Goal: Task Accomplishment & Management: Manage account settings

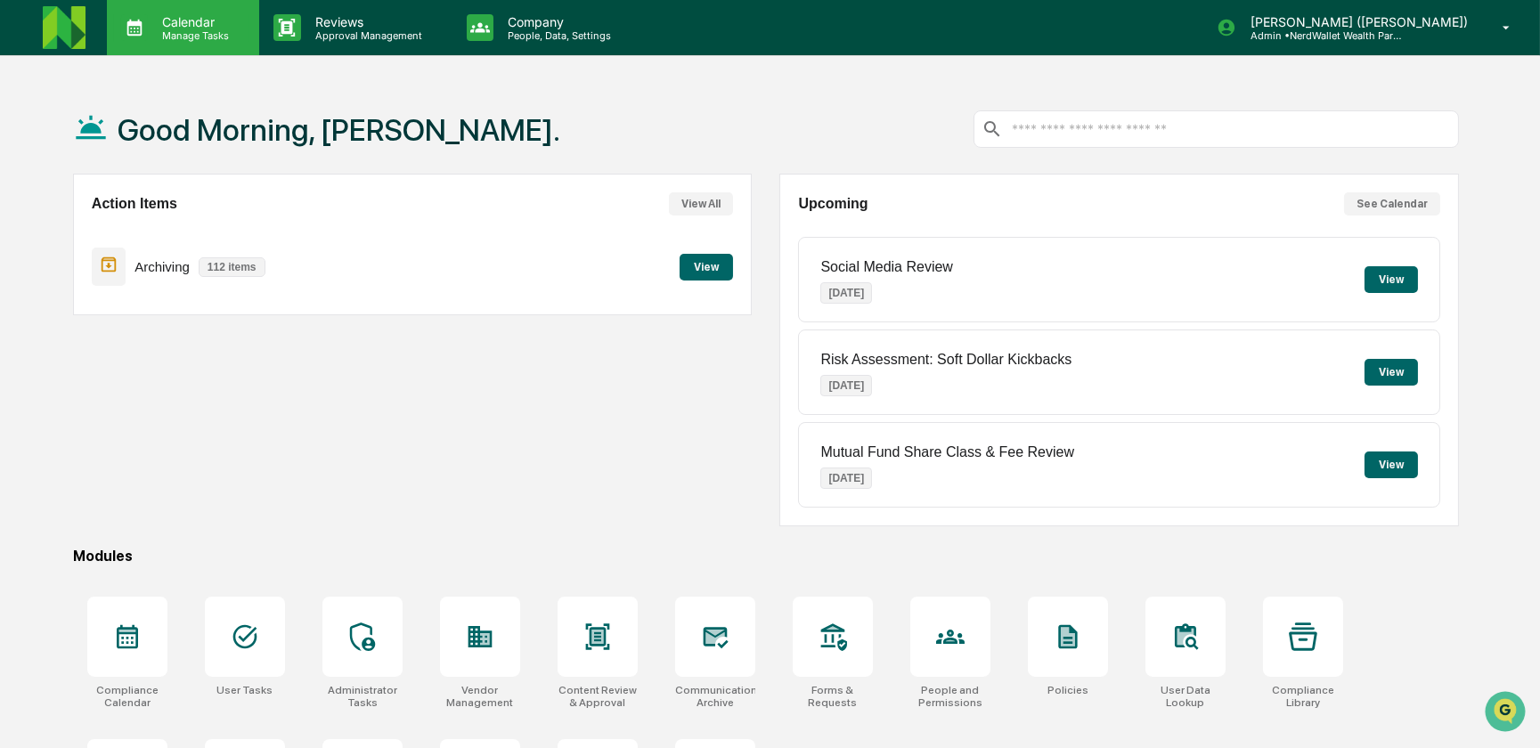
click at [213, 29] on p "Manage Tasks" at bounding box center [193, 35] width 90 height 12
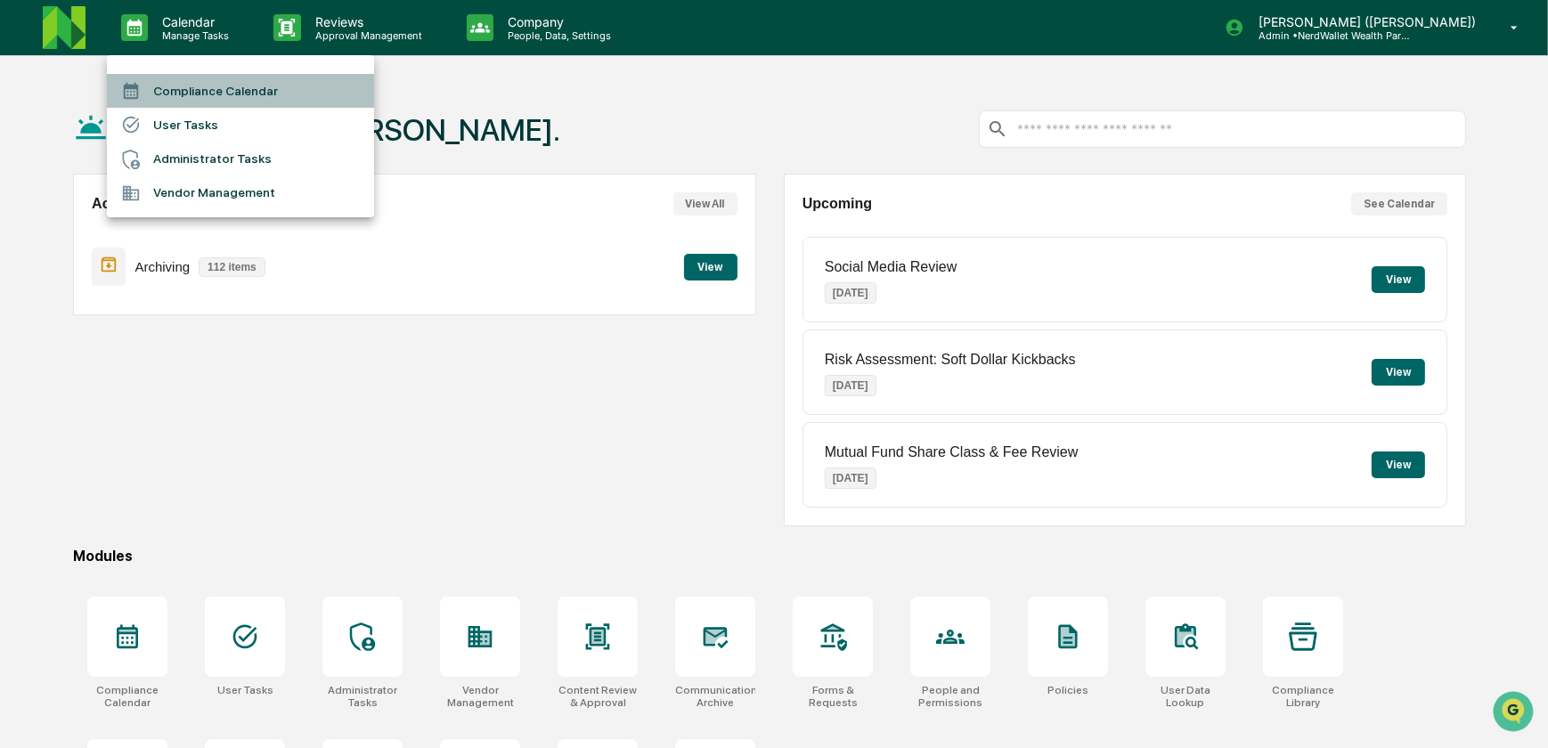
click at [222, 94] on li "Compliance Calendar" at bounding box center [240, 91] width 267 height 34
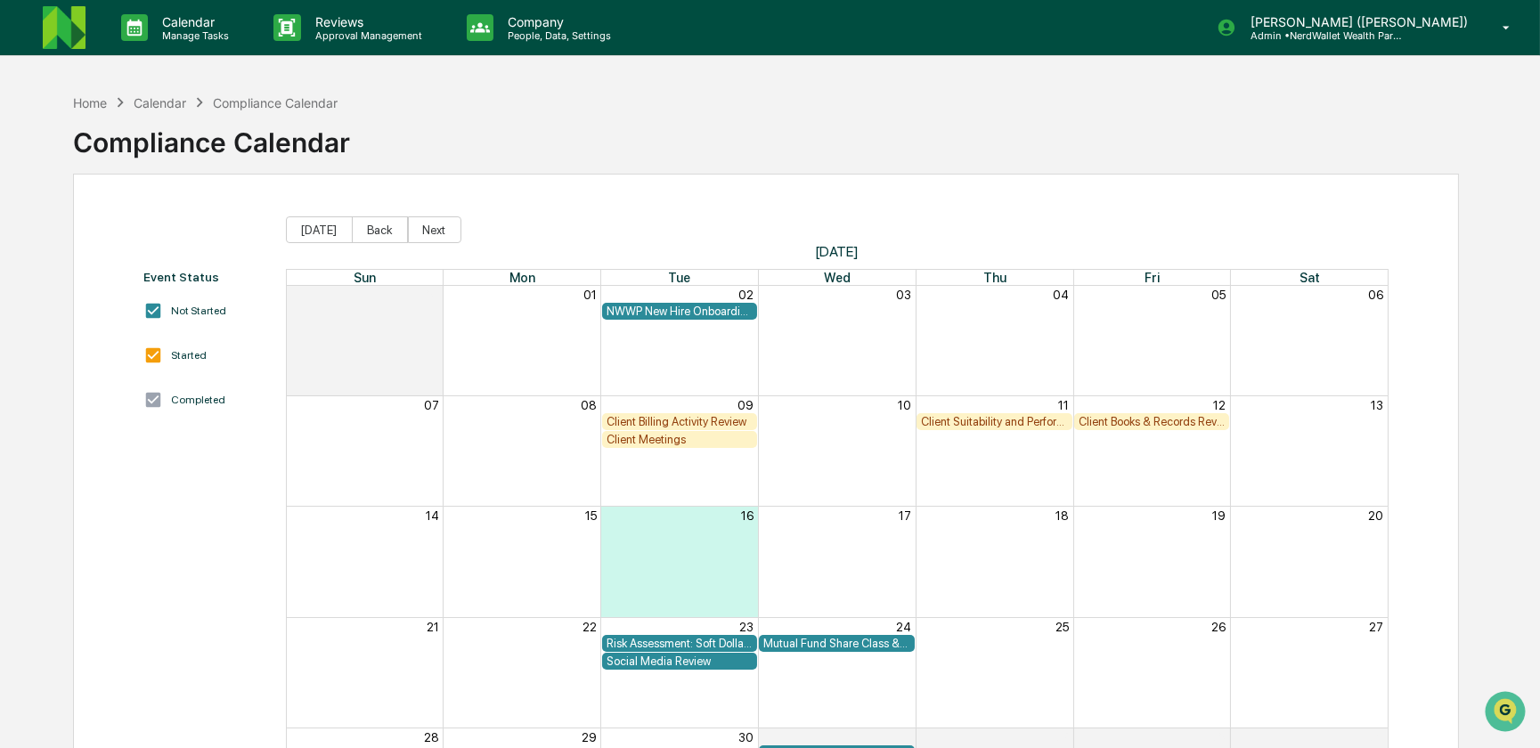
click at [692, 641] on div "Risk Assessment: Soft Dollar Kickbacks" at bounding box center [679, 643] width 147 height 13
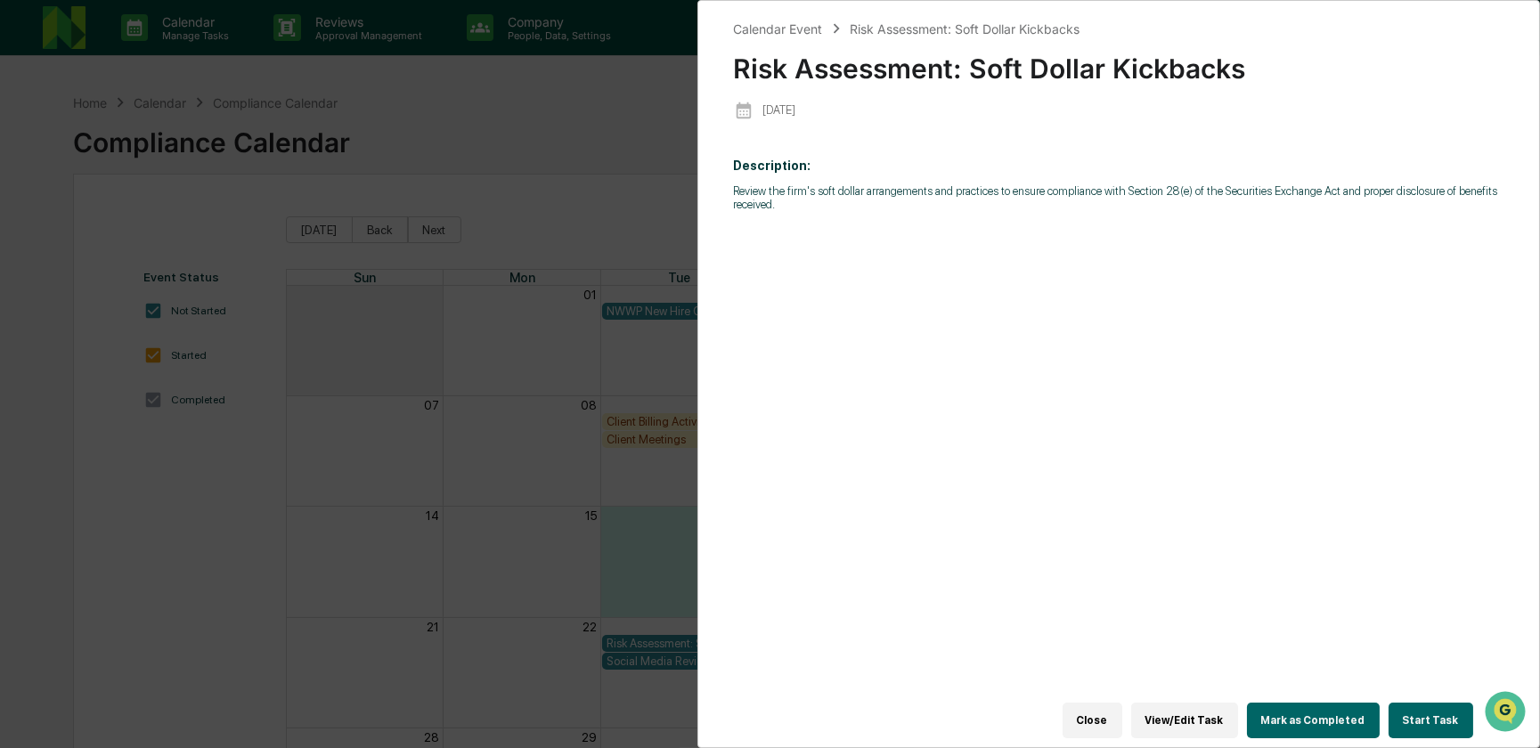
click at [515, 581] on div "Calendar Event Risk Assessment: Soft Dollar Kickbacks Risk Assessment: Soft Dol…" at bounding box center [770, 374] width 1540 height 748
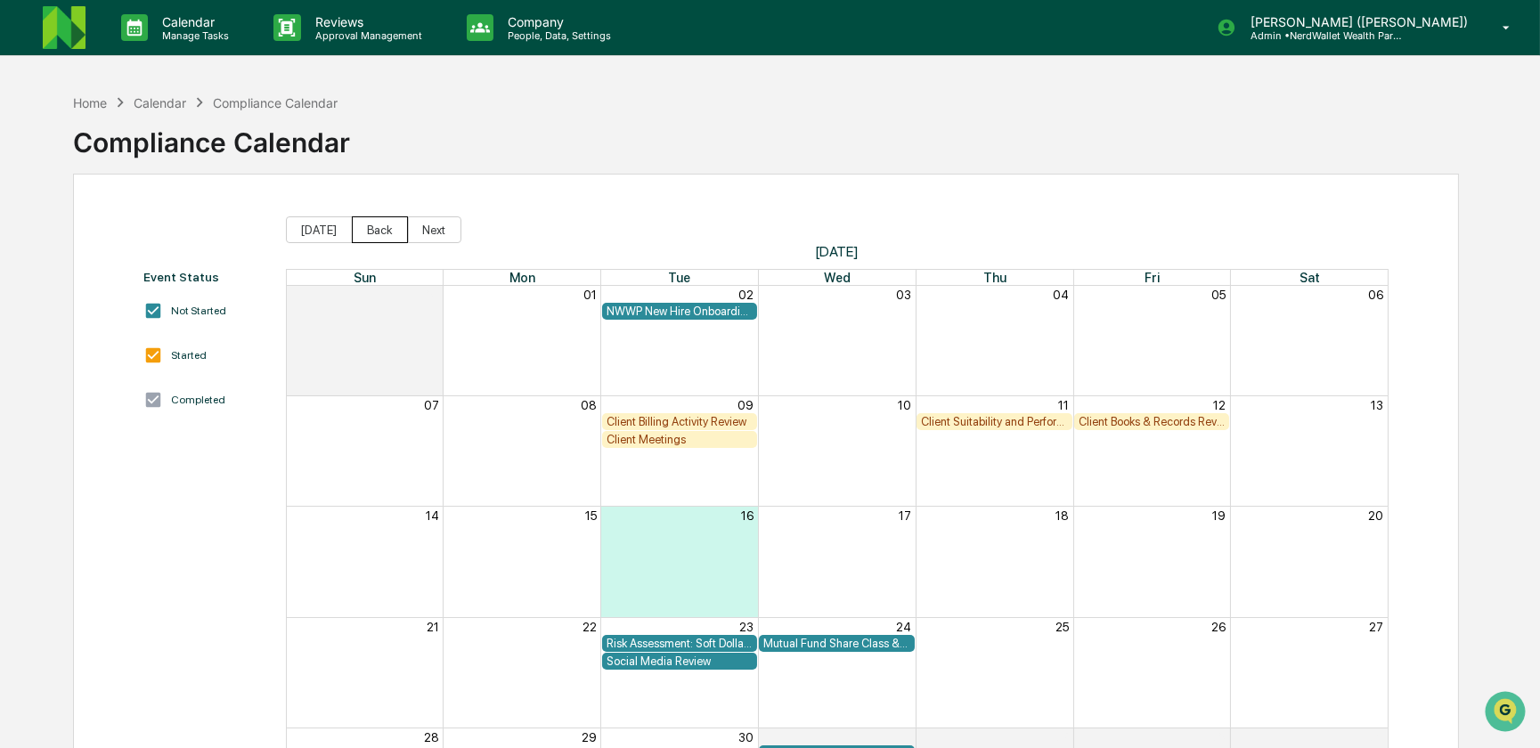
click at [374, 228] on button "Back" at bounding box center [380, 229] width 56 height 27
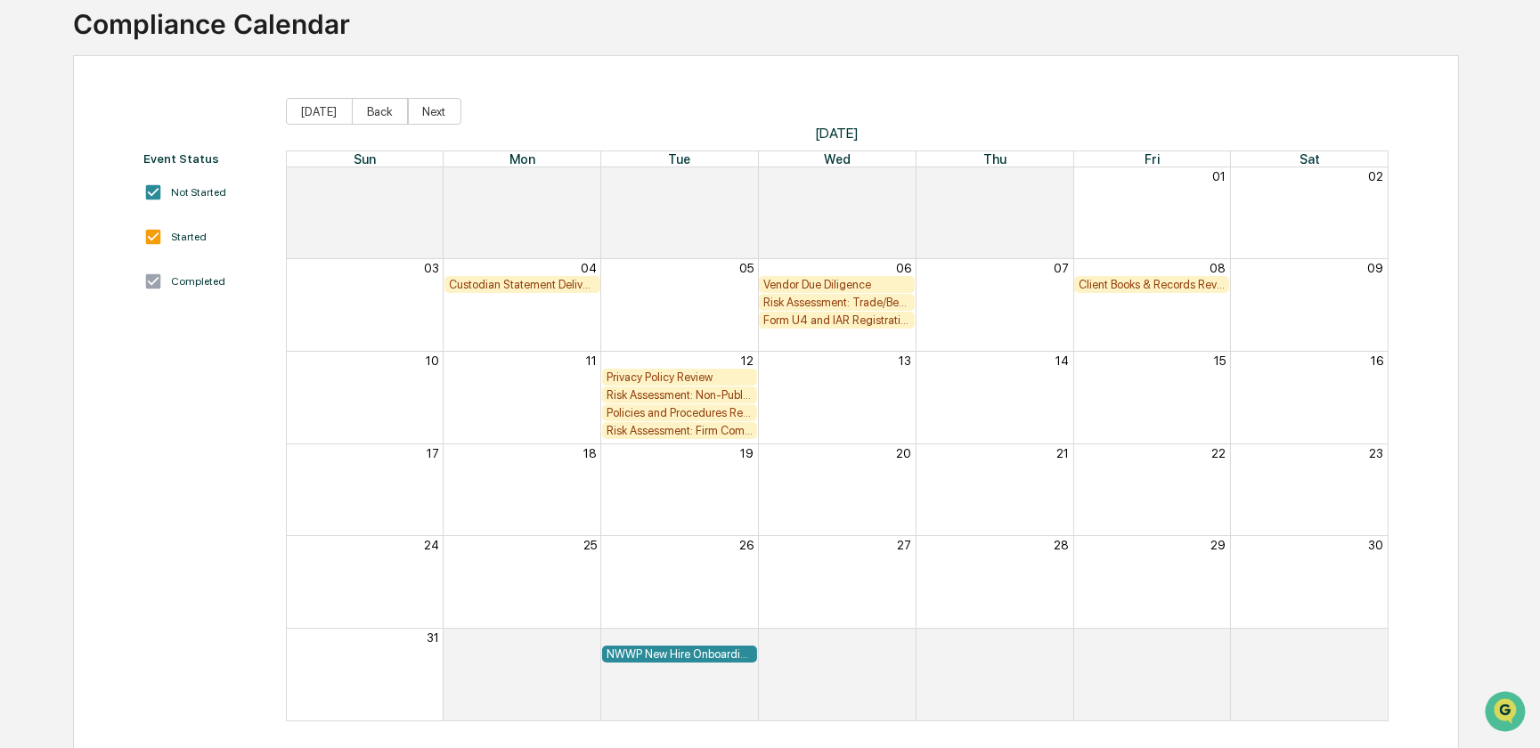
scroll to position [134, 0]
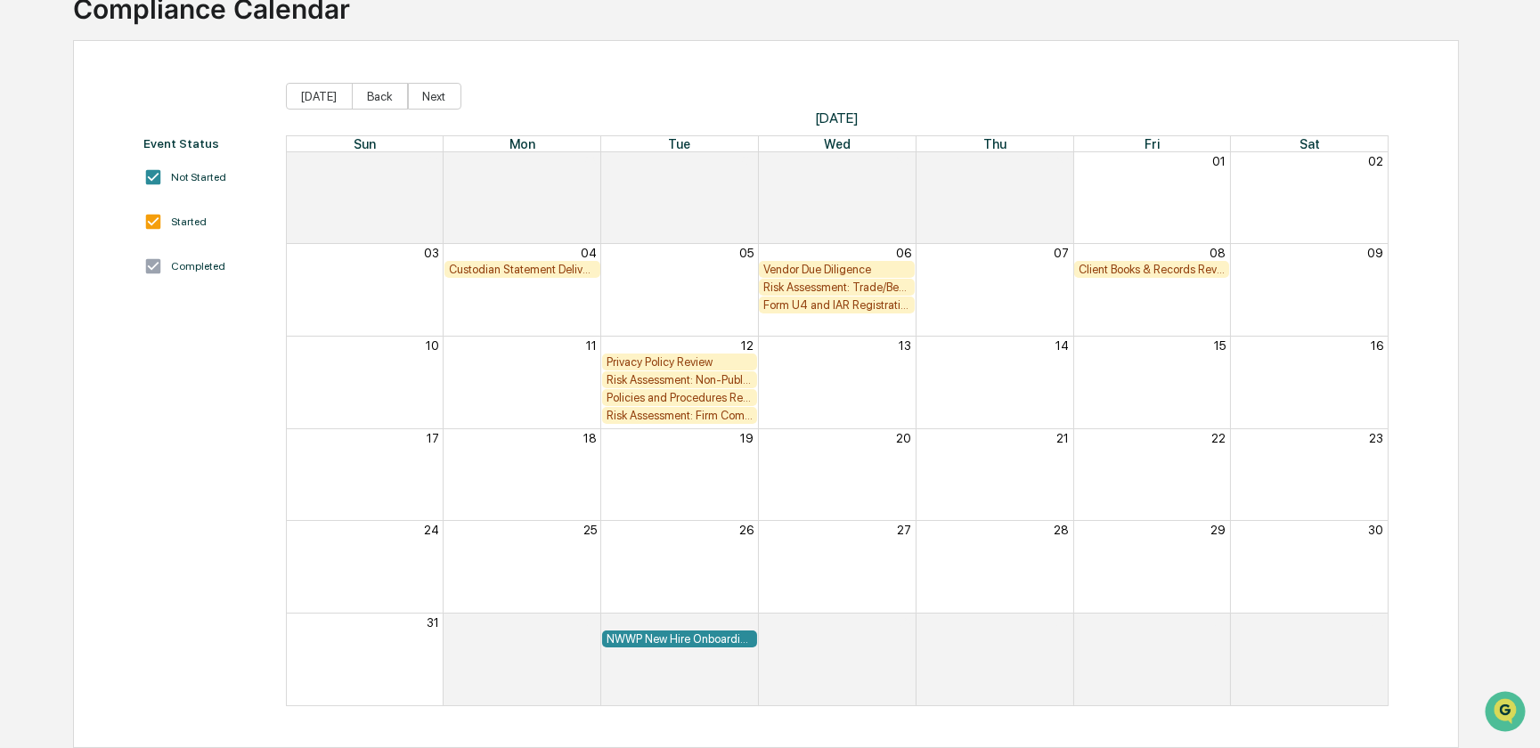
click at [813, 268] on div "Vendor Due Diligence" at bounding box center [836, 269] width 147 height 13
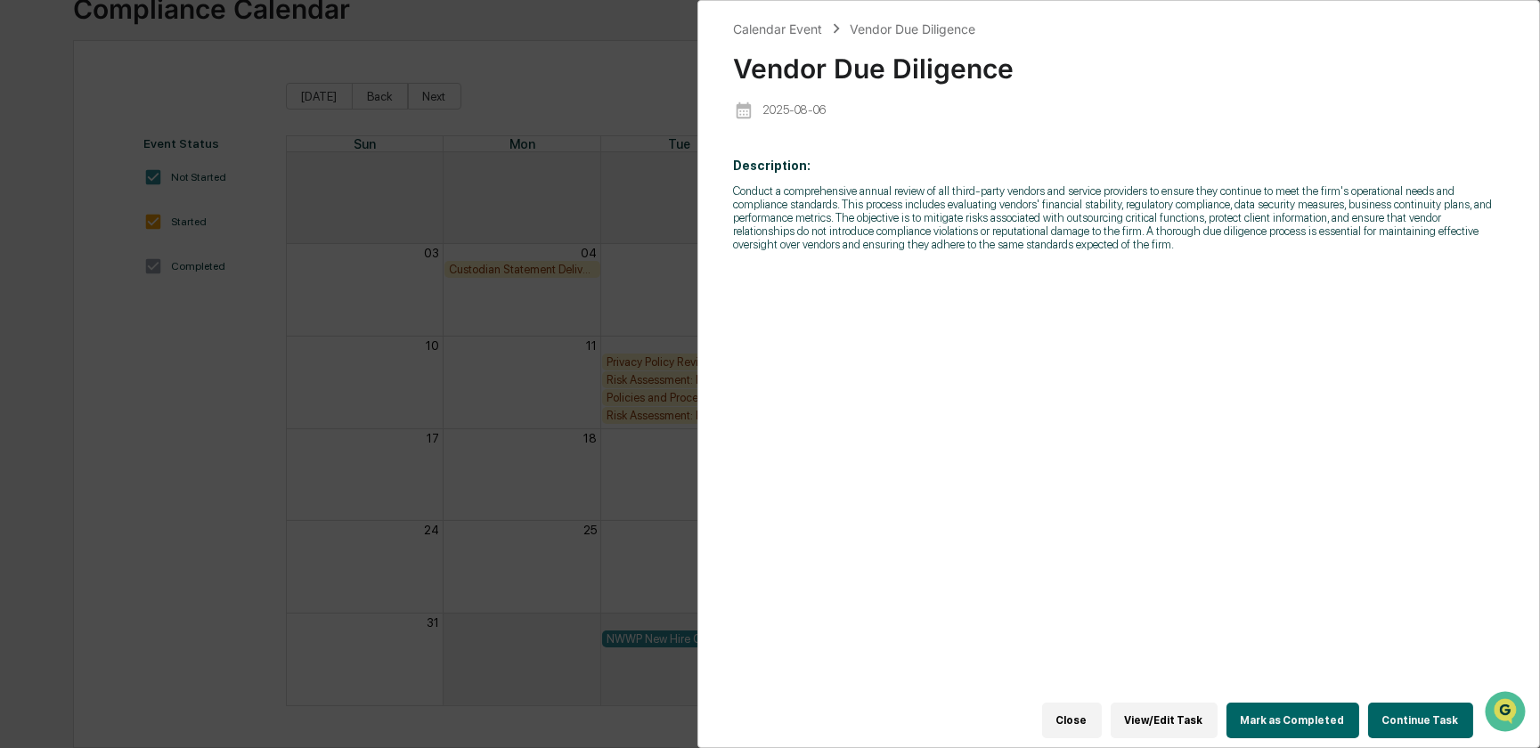
click at [1186, 712] on button "View/Edit Task" at bounding box center [1164, 721] width 107 height 36
